Goal: Information Seeking & Learning: Learn about a topic

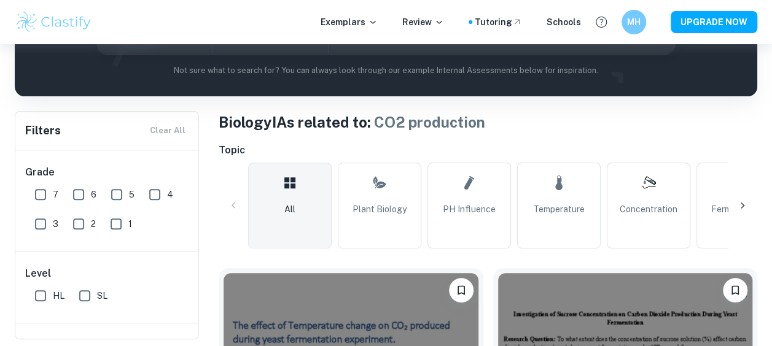
scroll to position [18, 0]
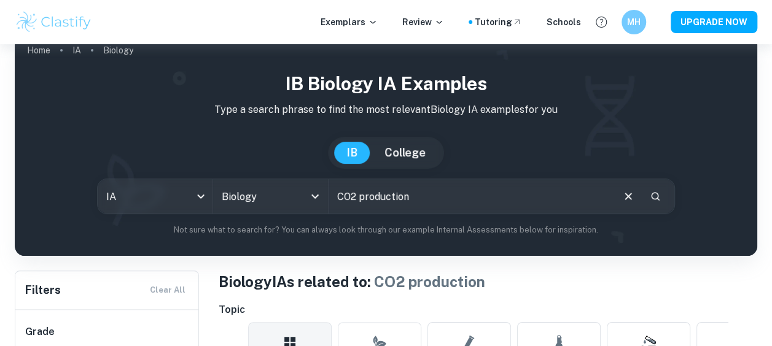
click at [431, 198] on input "CO2 production" at bounding box center [471, 196] width 284 height 34
type input "CO2"
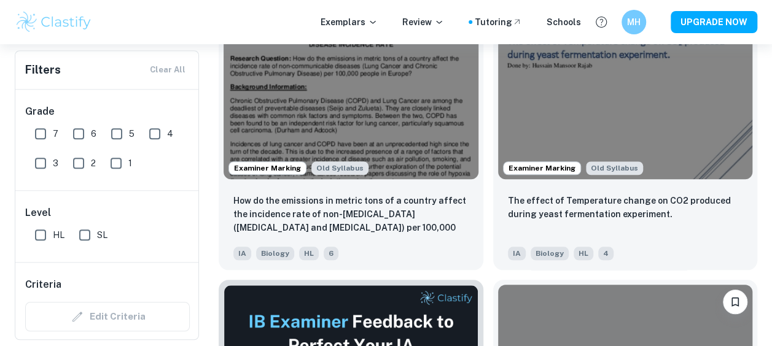
scroll to position [464, 0]
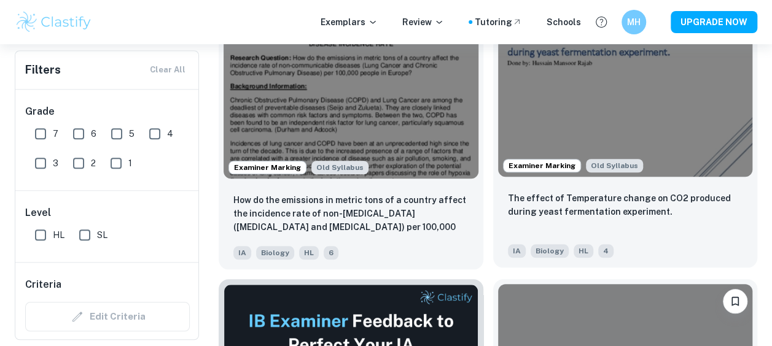
click at [576, 118] on img at bounding box center [625, 81] width 255 height 191
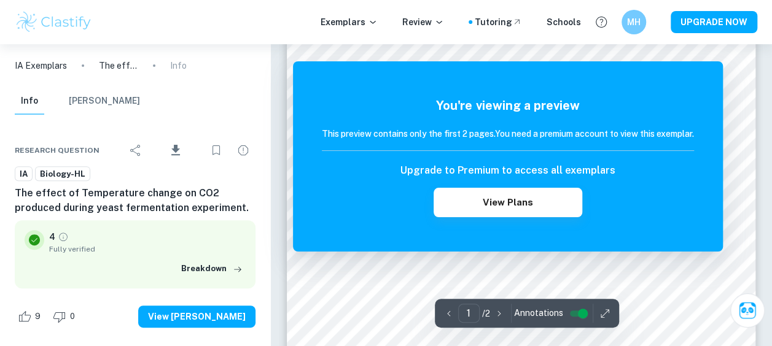
scroll to position [141, 0]
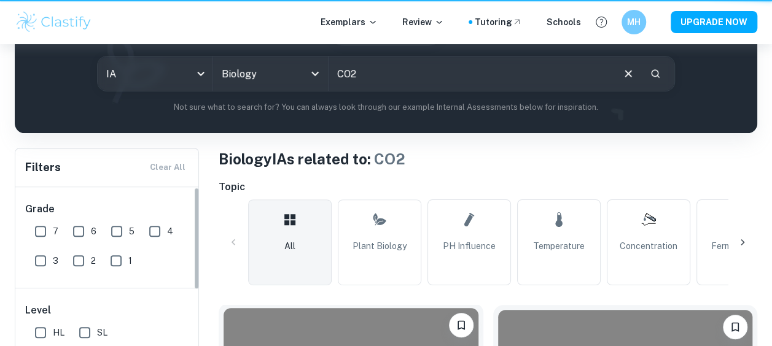
scroll to position [464, 0]
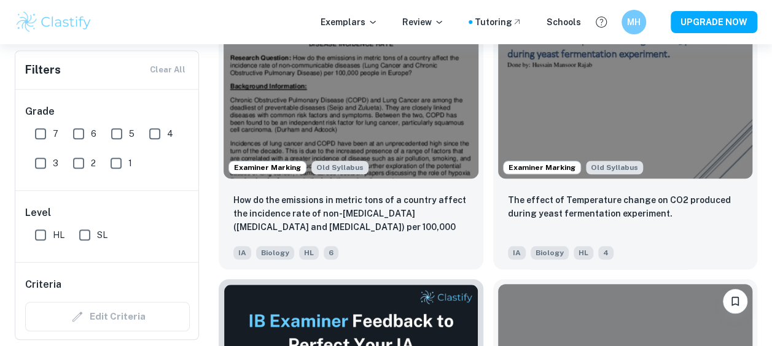
click at [44, 140] on input "7" at bounding box center [40, 134] width 25 height 25
checkbox input "true"
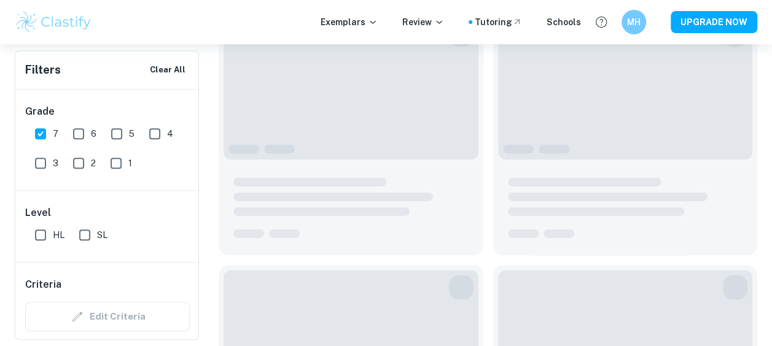
click at [84, 133] on input "6" at bounding box center [78, 134] width 25 height 25
checkbox input "true"
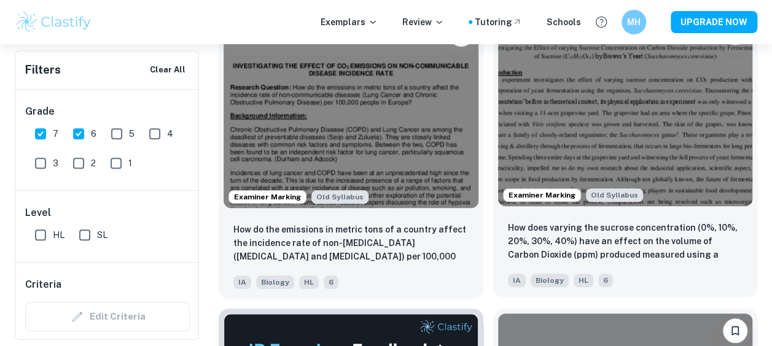
click at [638, 92] on img at bounding box center [625, 110] width 255 height 191
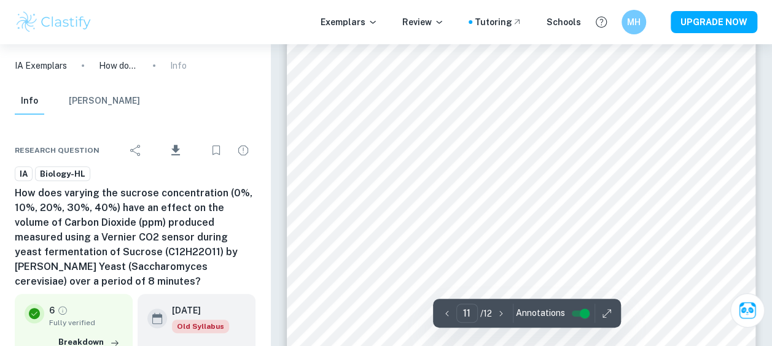
scroll to position [7103, 0]
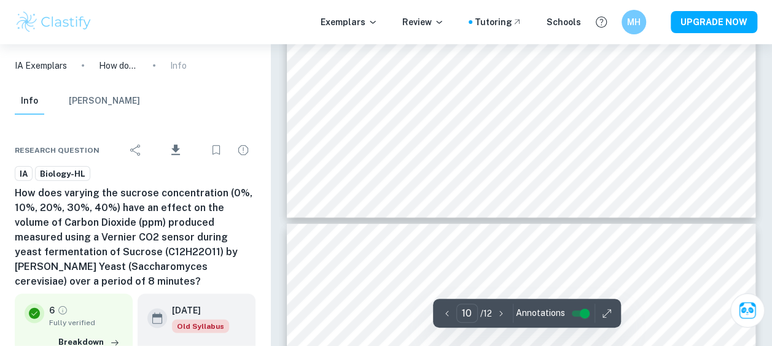
type input "9"
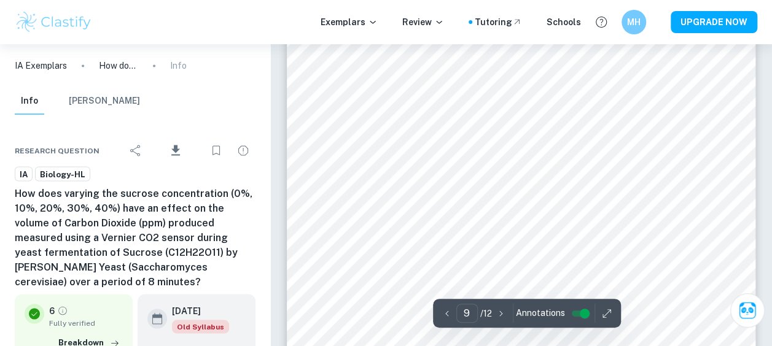
scroll to position [5711, 0]
